Goal: Complete application form

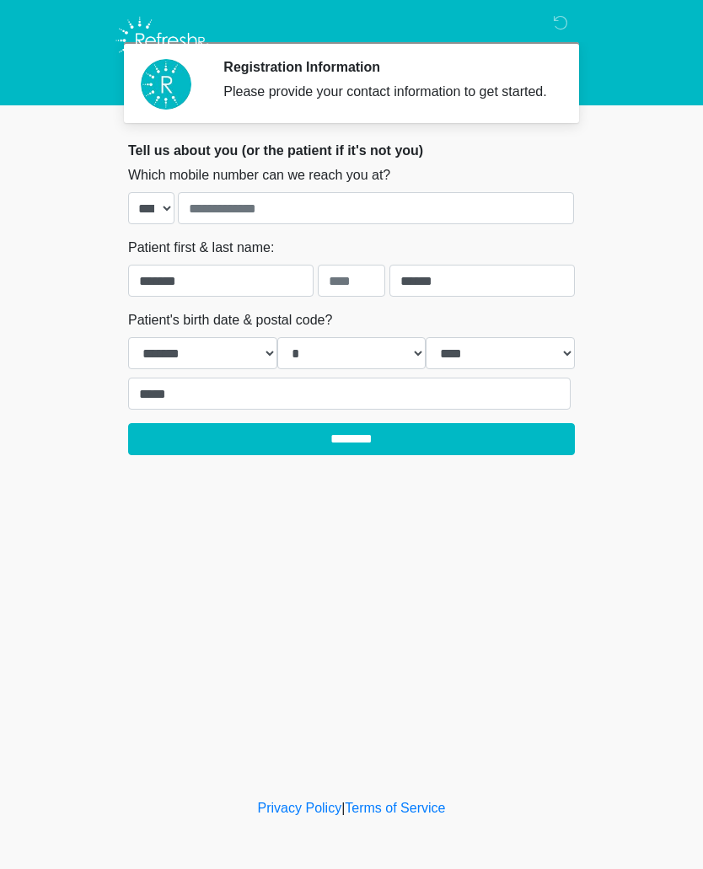
select select "*"
select select "****"
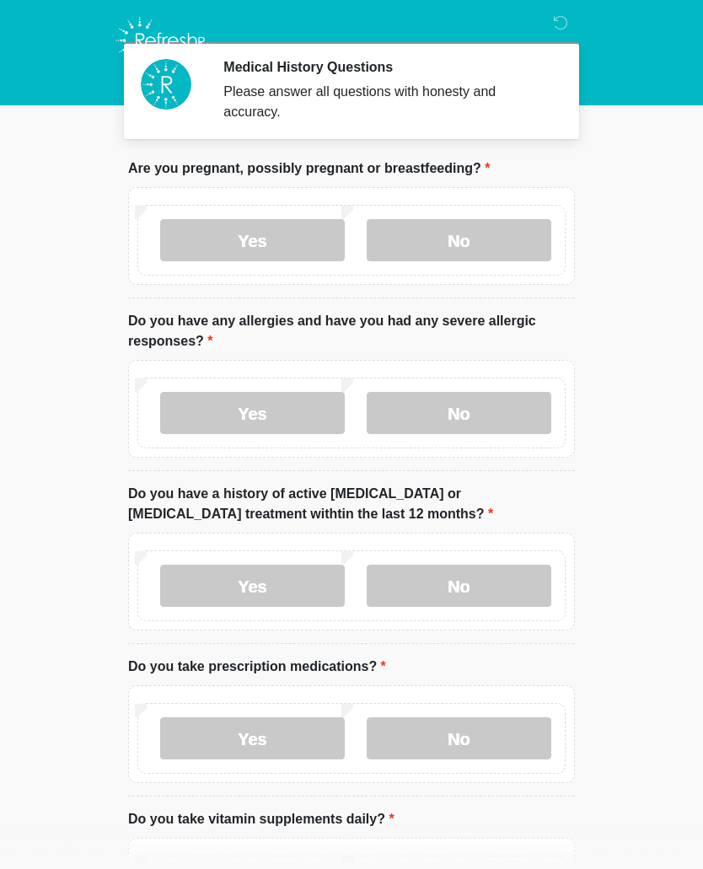
click at [502, 233] on label "No" at bounding box center [459, 240] width 185 height 42
click at [496, 412] on label "No" at bounding box center [459, 413] width 185 height 42
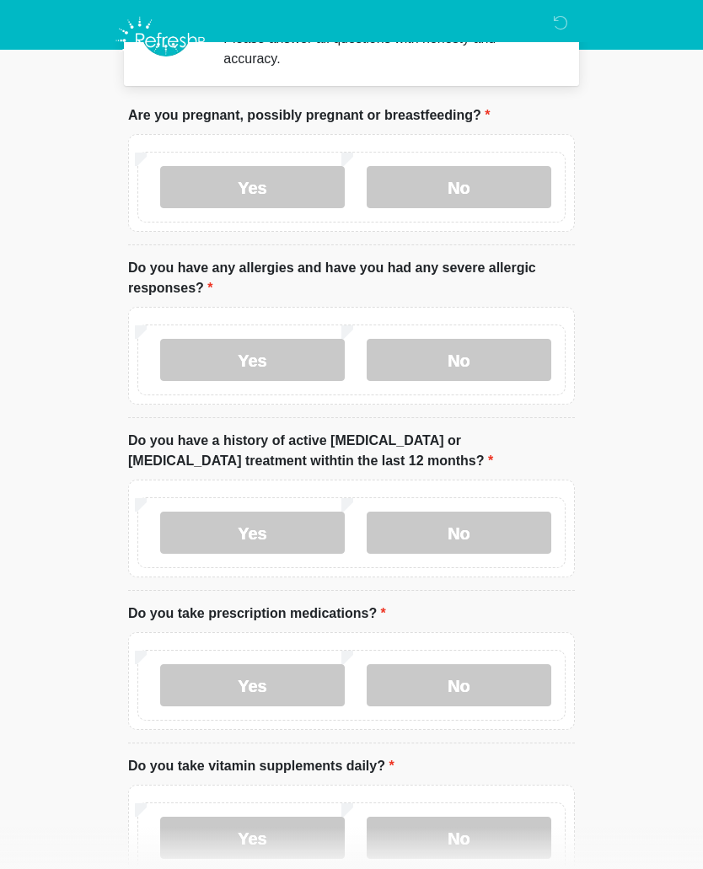
scroll to position [58, 0]
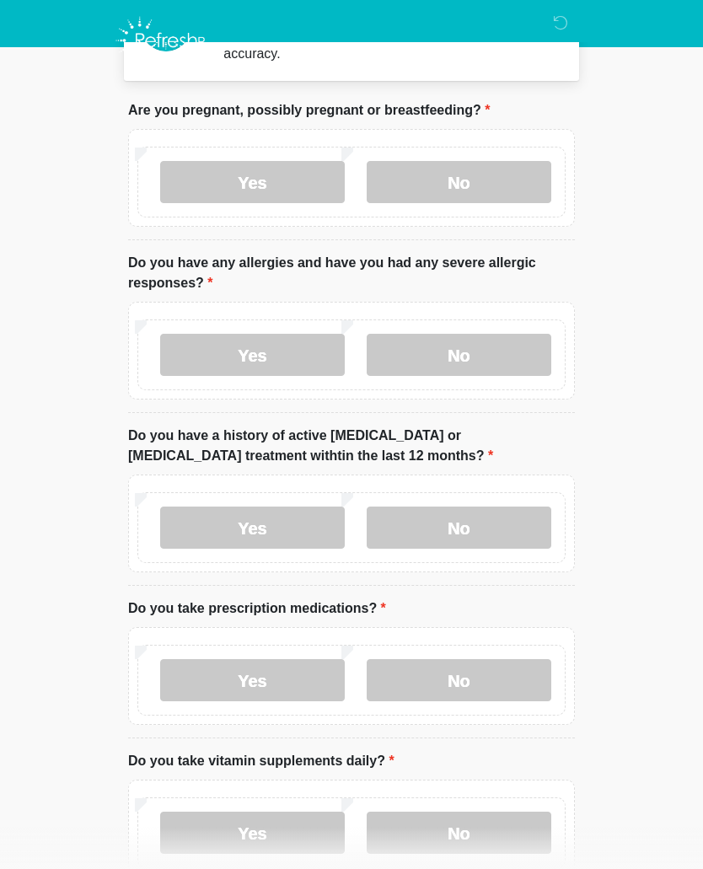
click at [470, 527] on label "No" at bounding box center [459, 528] width 185 height 42
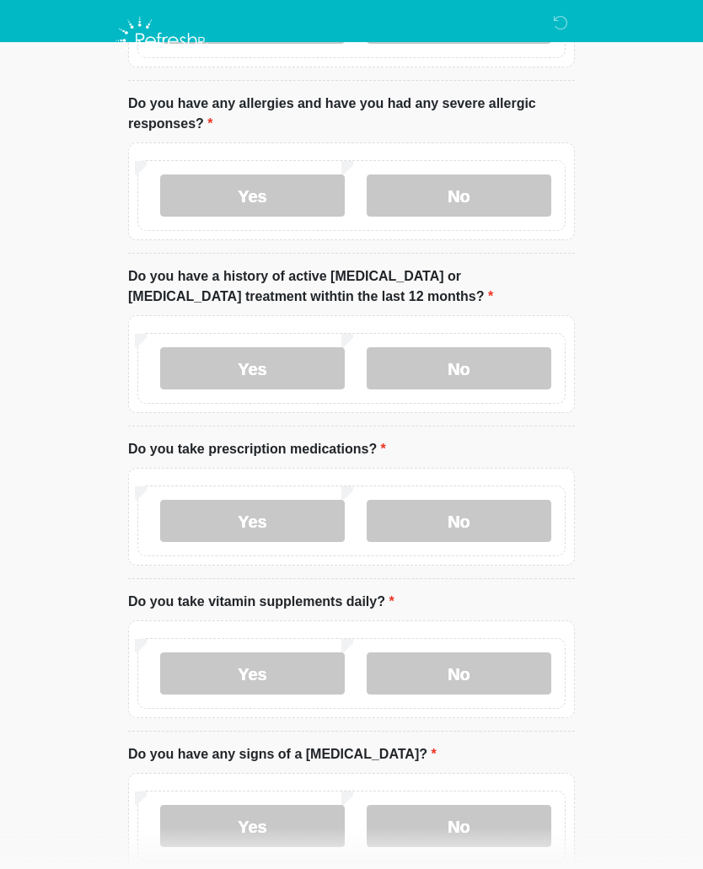
scroll to position [225, 0]
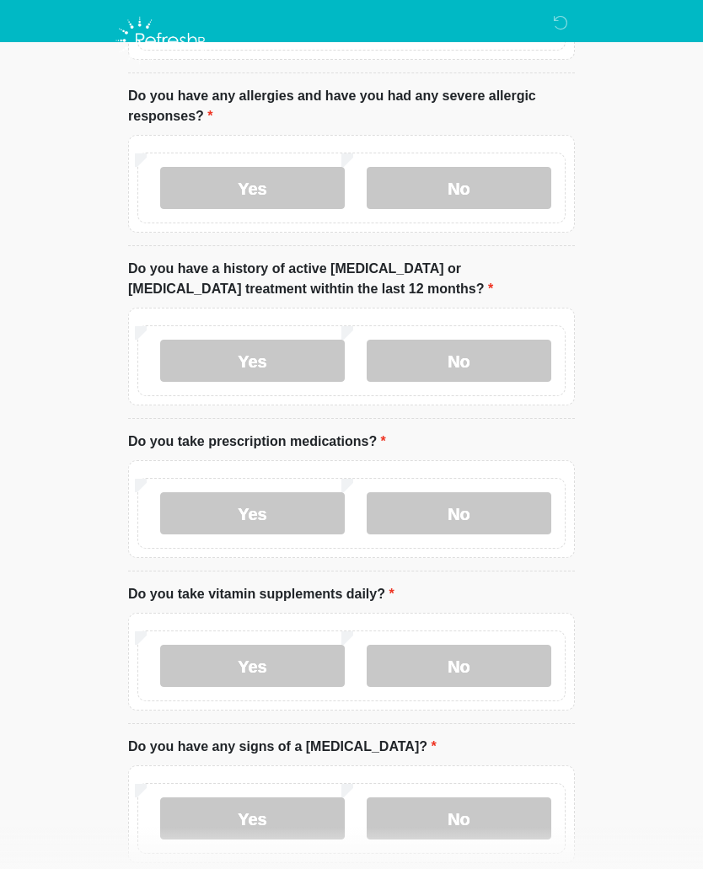
click at [275, 521] on label "Yes" at bounding box center [252, 513] width 185 height 42
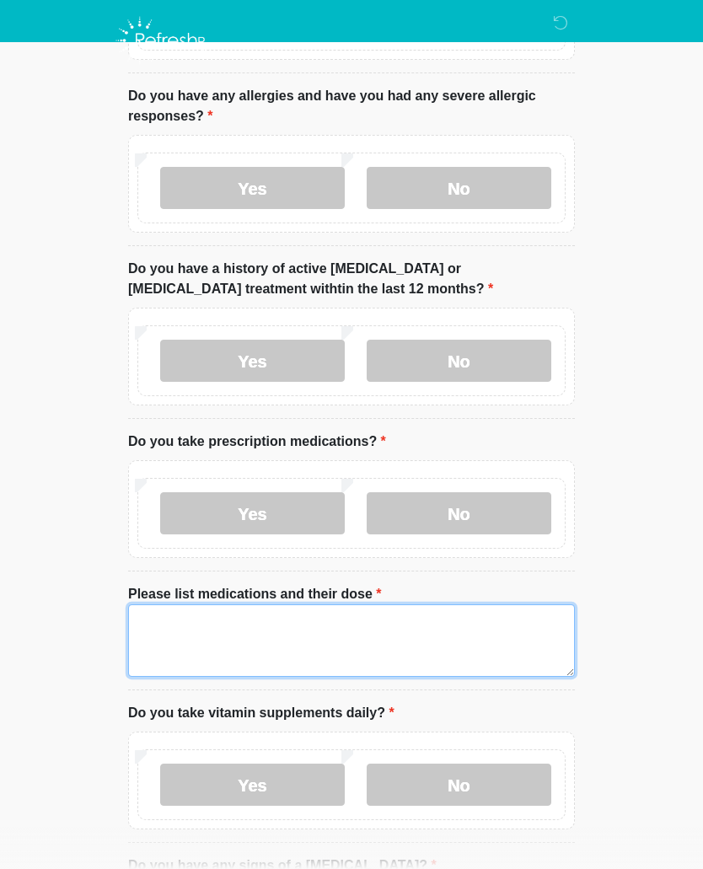
click at [310, 651] on textarea "Please list medications and their dose" at bounding box center [351, 640] width 447 height 72
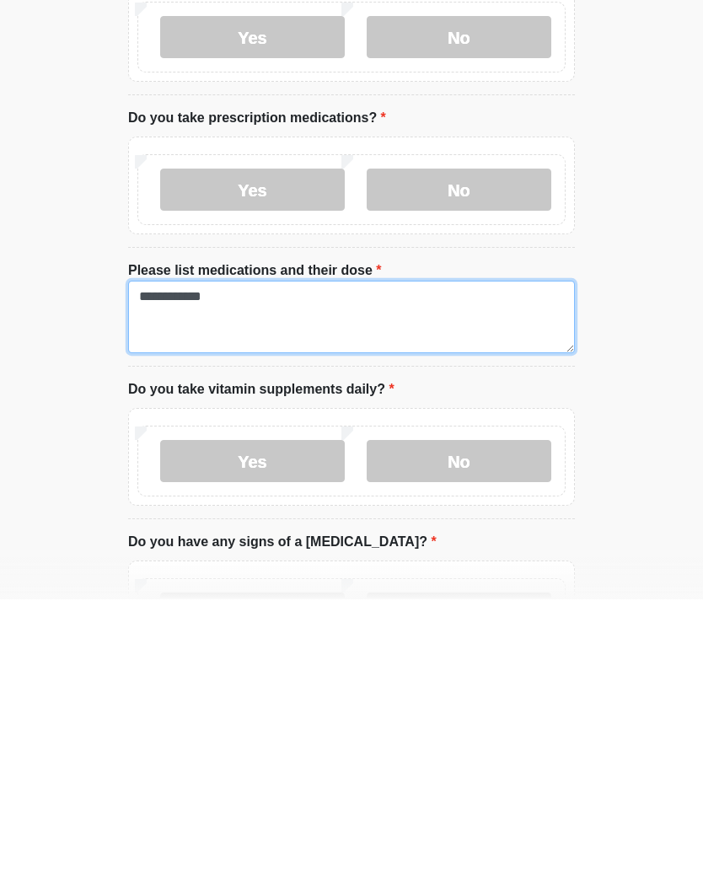
type textarea "**********"
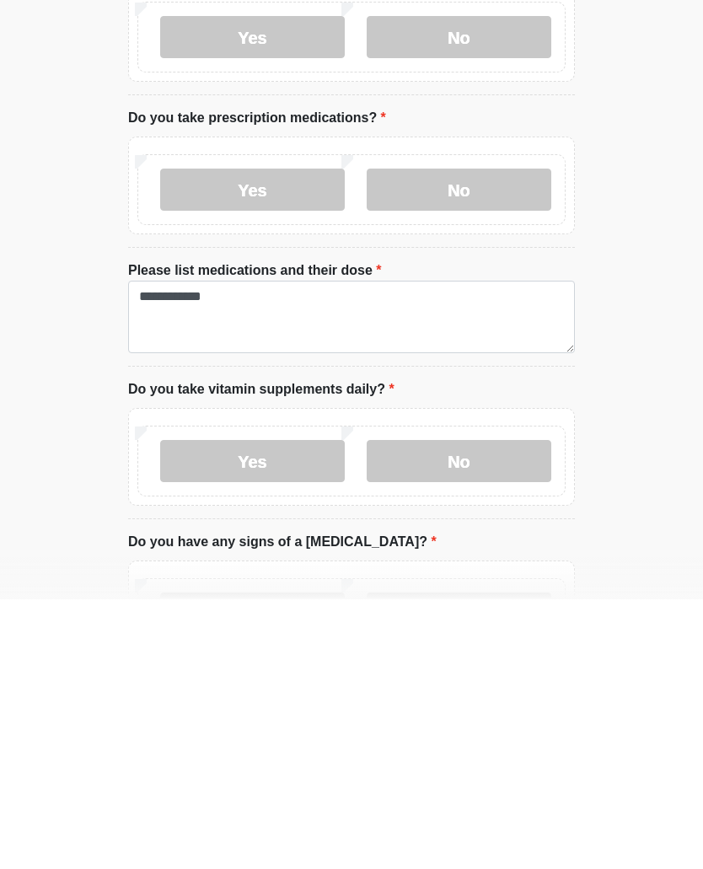
click at [471, 710] on label "No" at bounding box center [459, 731] width 185 height 42
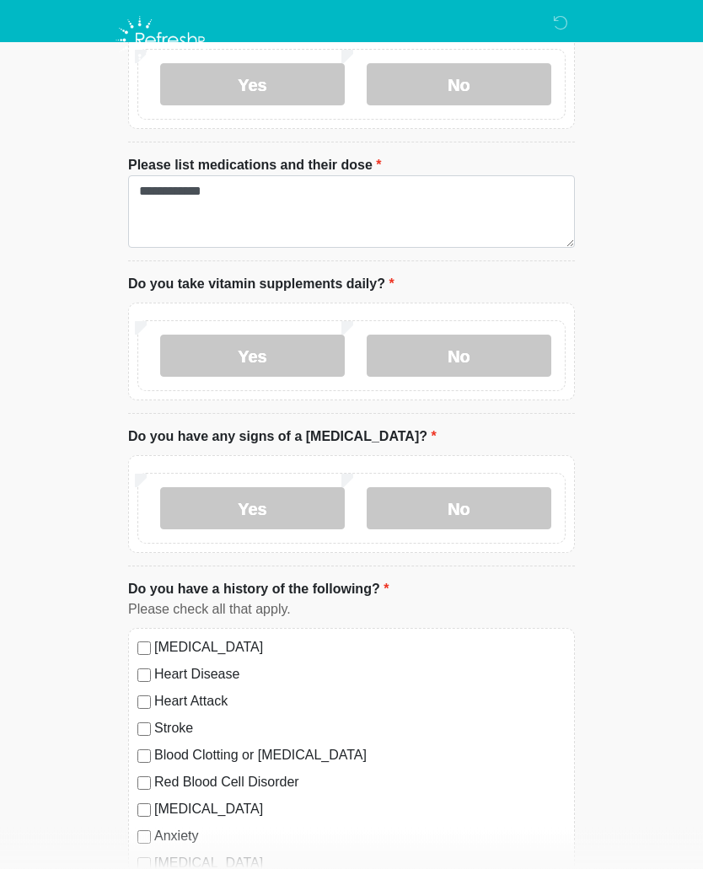
click at [471, 507] on label "No" at bounding box center [459, 509] width 185 height 42
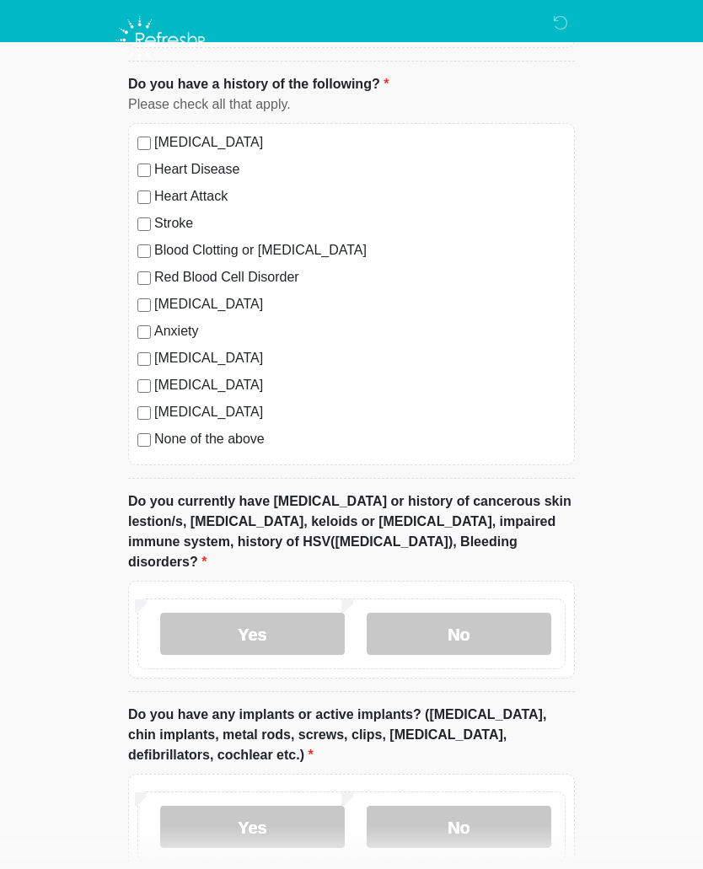
scroll to position [1161, 0]
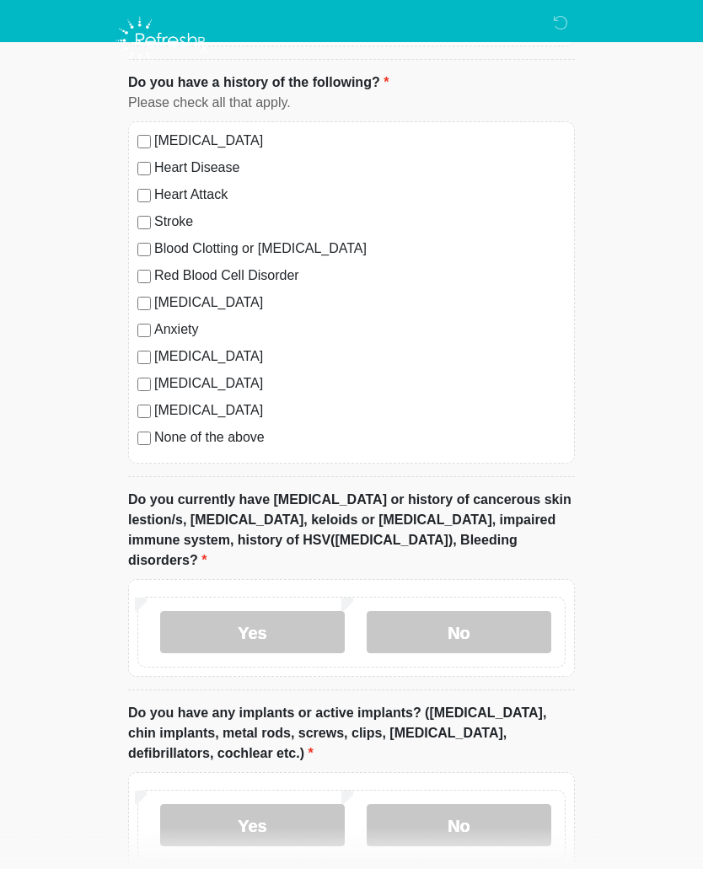
click at [494, 614] on label "No" at bounding box center [459, 632] width 185 height 42
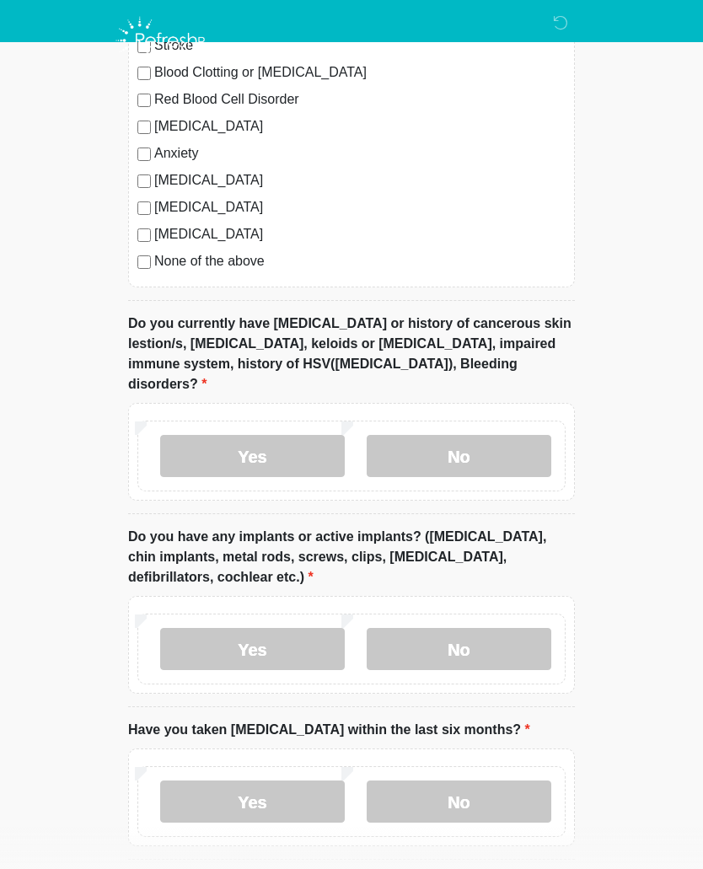
scroll to position [1349, 0]
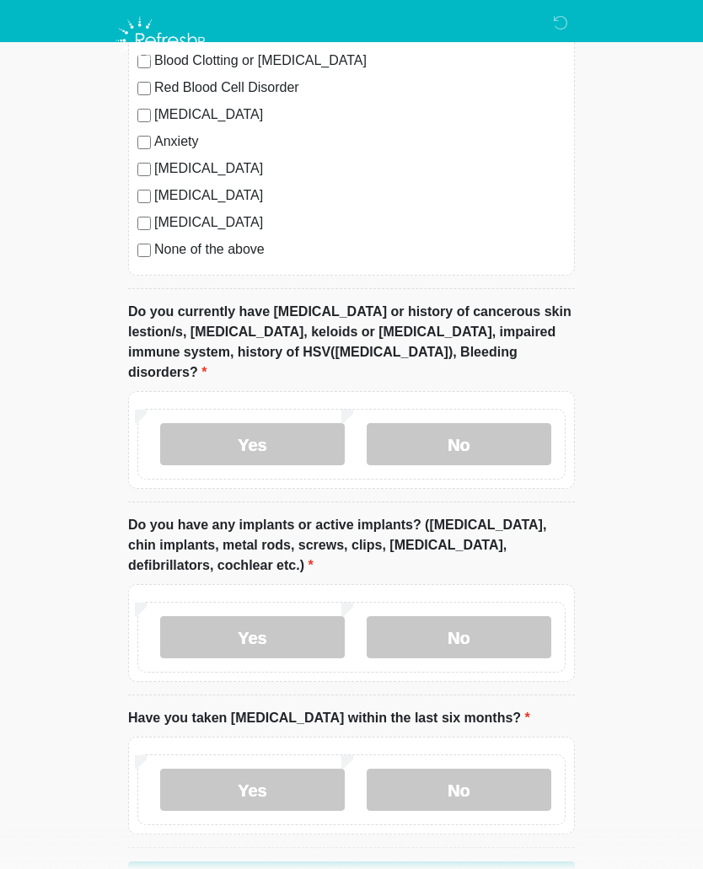
click at [502, 616] on label "No" at bounding box center [459, 637] width 185 height 42
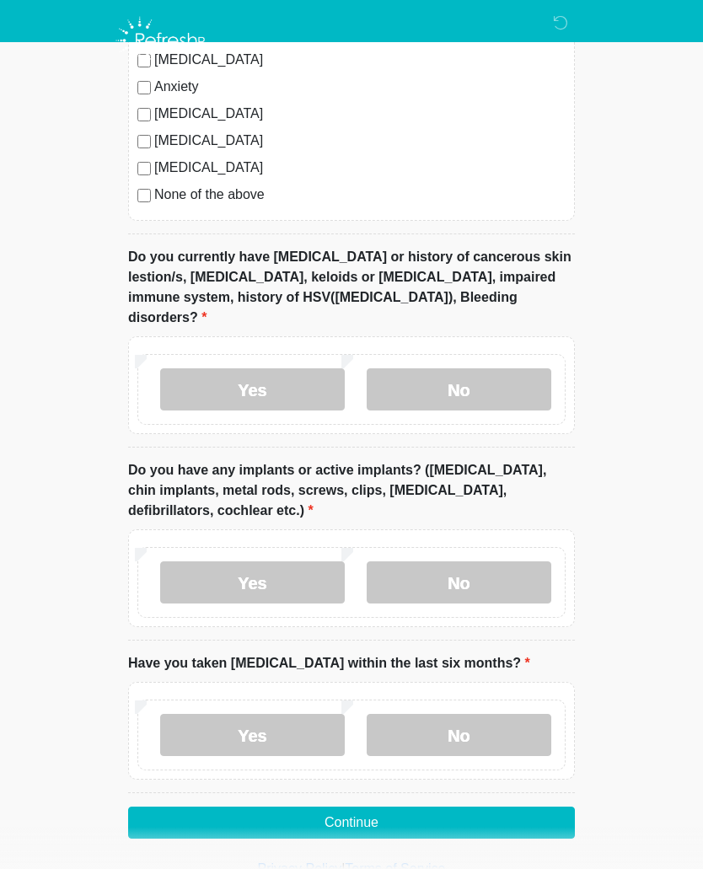
scroll to position [1409, 0]
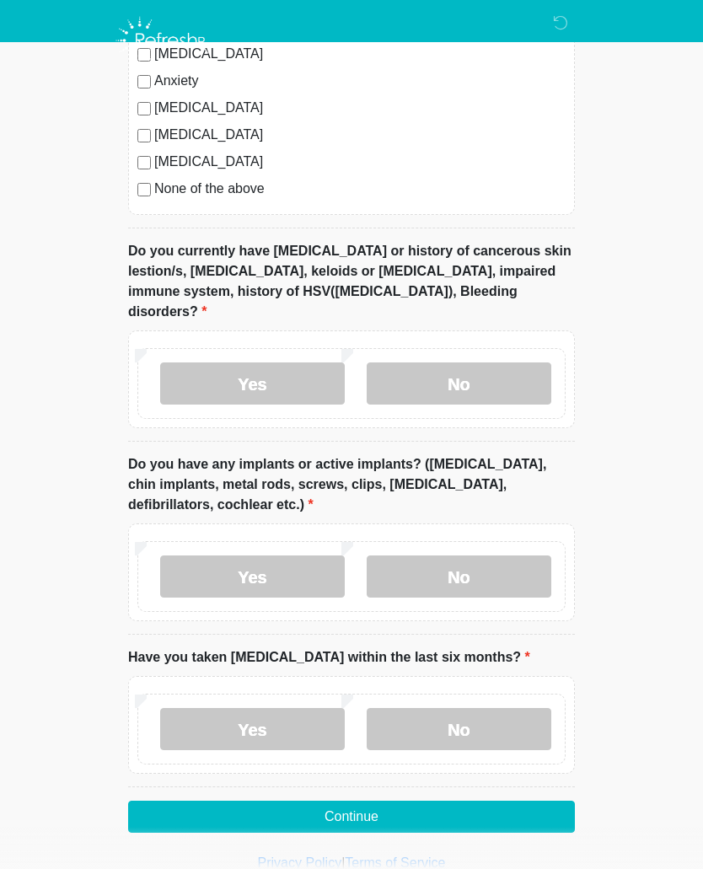
click at [460, 708] on label "No" at bounding box center [459, 729] width 185 height 42
click at [437, 801] on button "Continue" at bounding box center [351, 817] width 447 height 32
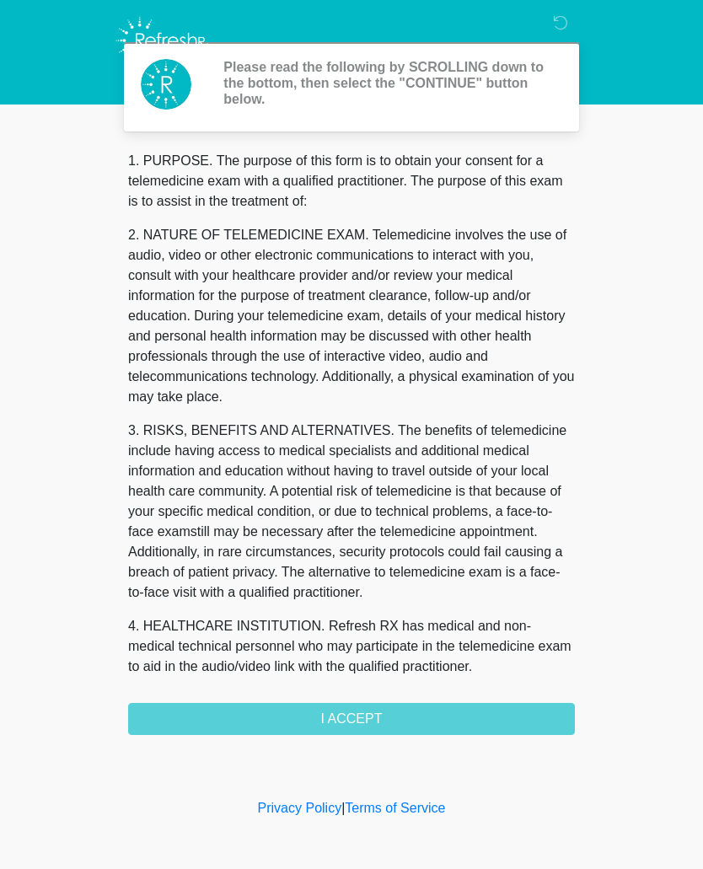
scroll to position [0, 0]
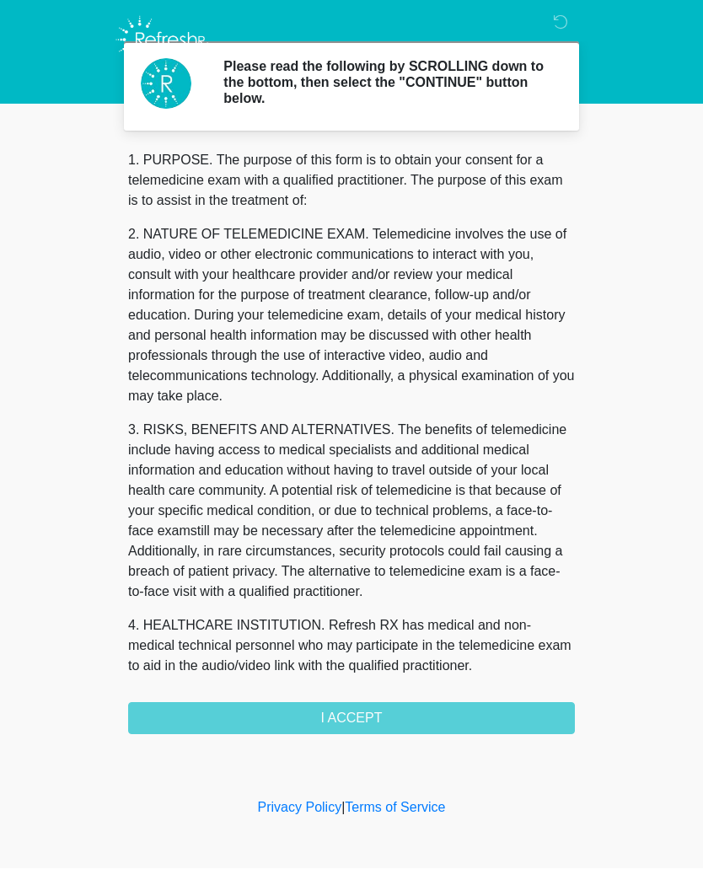
click at [496, 735] on div "Please read the following by SCROLLING down to the bottom, then select the "CON…" at bounding box center [352, 397] width 506 height 761
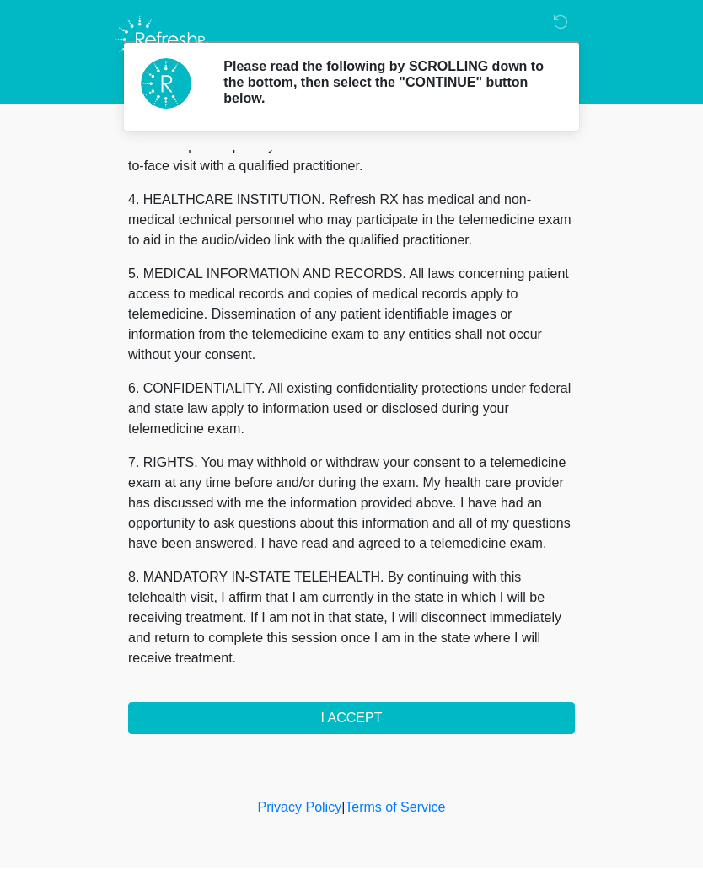
scroll to position [446, 0]
click at [356, 727] on button "I ACCEPT" at bounding box center [351, 719] width 447 height 32
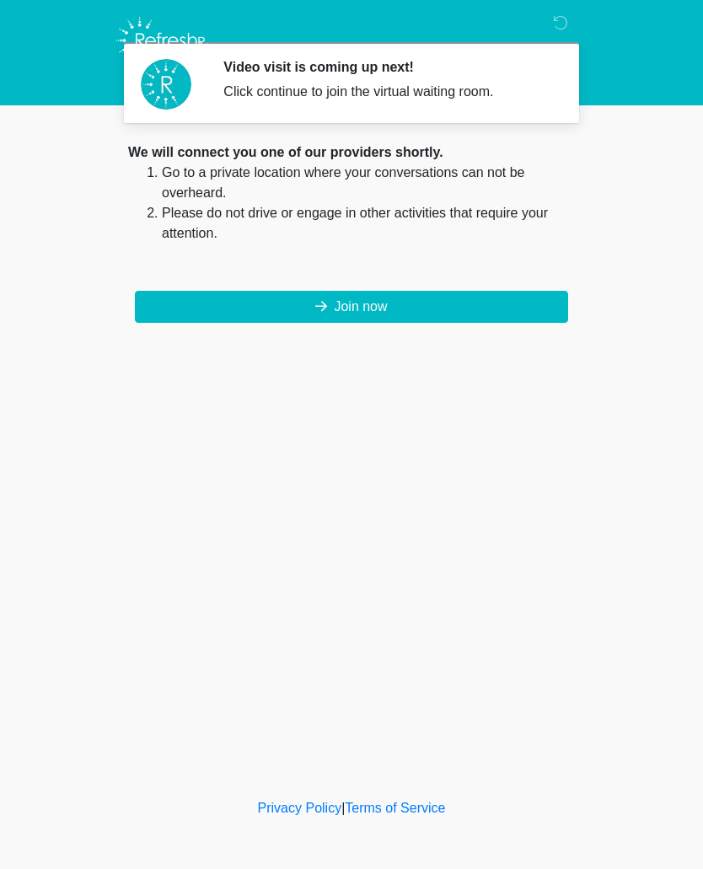
click at [475, 321] on button "Join now" at bounding box center [351, 307] width 433 height 32
